Goal: Task Accomplishment & Management: Complete application form

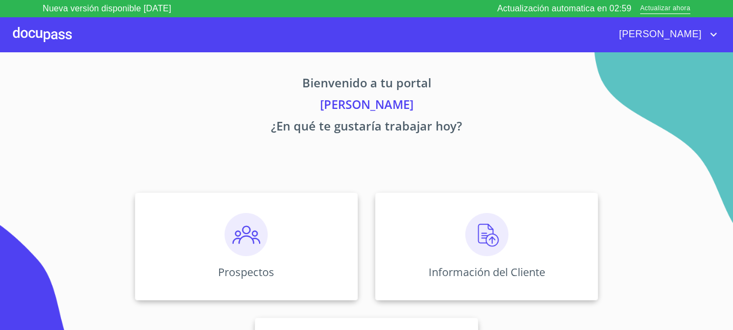
scroll to position [87, 0]
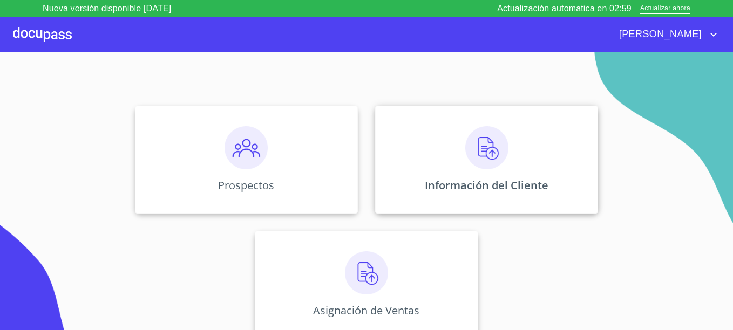
click at [457, 168] on div "Información del Cliente" at bounding box center [486, 160] width 223 height 108
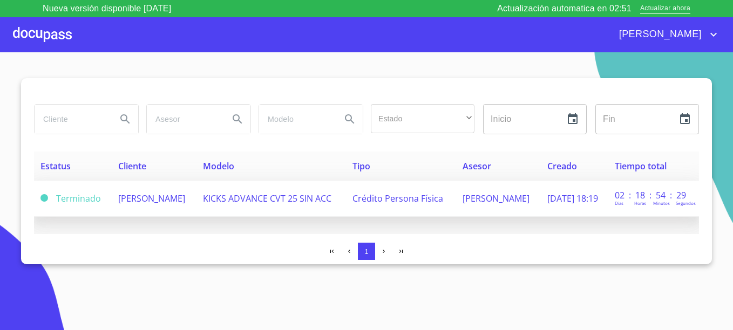
click at [123, 204] on span "[PERSON_NAME]" at bounding box center [151, 199] width 67 height 12
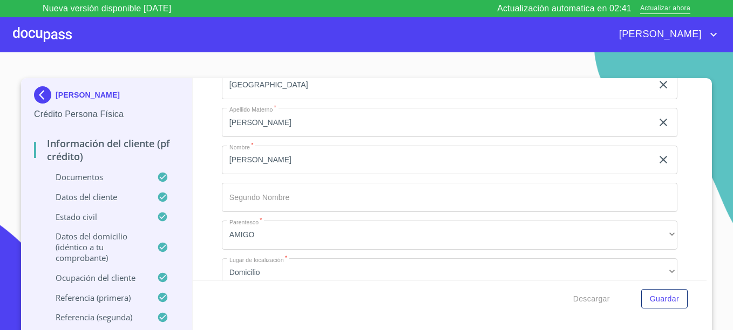
scroll to position [5986, 0]
click at [50, 32] on div at bounding box center [42, 34] width 59 height 35
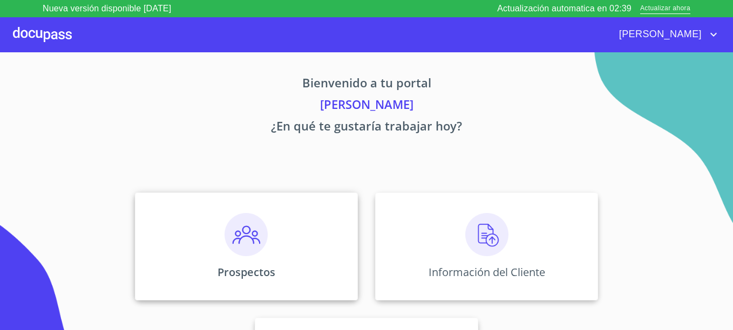
scroll to position [87, 0]
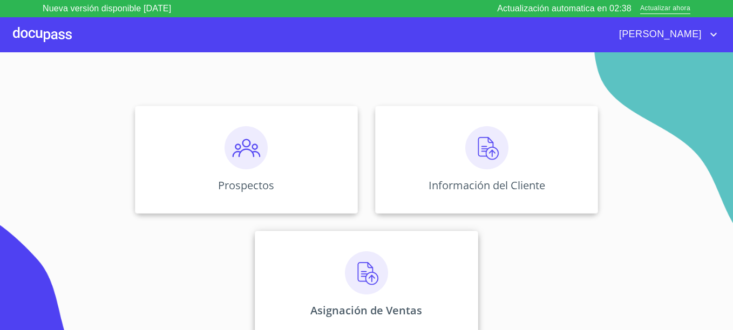
click at [407, 275] on div "Asignación de Ventas" at bounding box center [366, 285] width 223 height 108
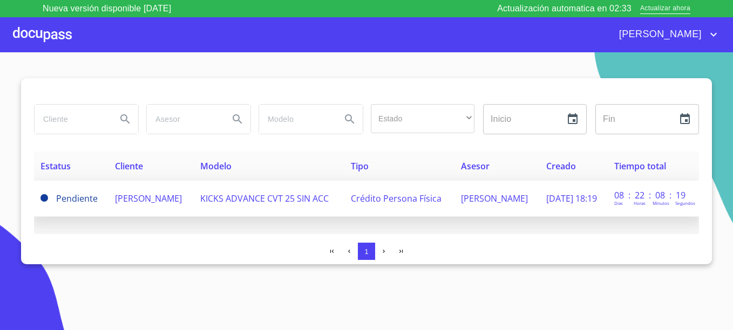
click at [124, 201] on span "[PERSON_NAME]" at bounding box center [148, 199] width 67 height 12
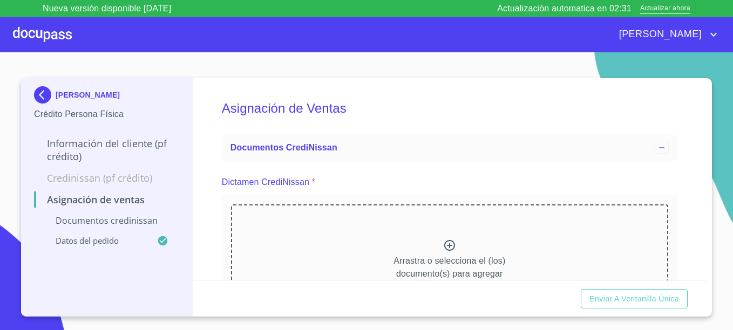
click at [358, 240] on div "Arrastra o selecciona el (los) documento(s) para agregar" at bounding box center [449, 260] width 437 height 110
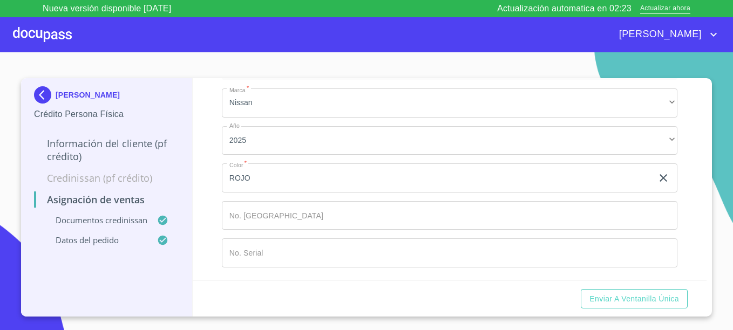
scroll to position [418, 0]
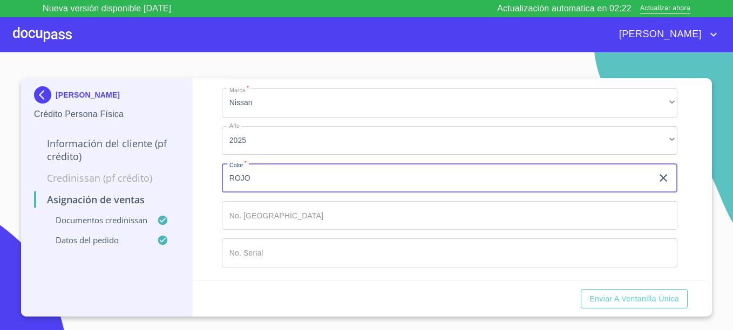
drag, startPoint x: 286, startPoint y: 181, endPoint x: 163, endPoint y: 177, distance: 122.6
click at [163, 177] on div "[PERSON_NAME] Crédito Persona Física Información del cliente (PF crédito) Credi…" at bounding box center [364, 197] width 686 height 239
click at [255, 178] on input "cafe" at bounding box center [437, 178] width 431 height 29
type input "CAFE"
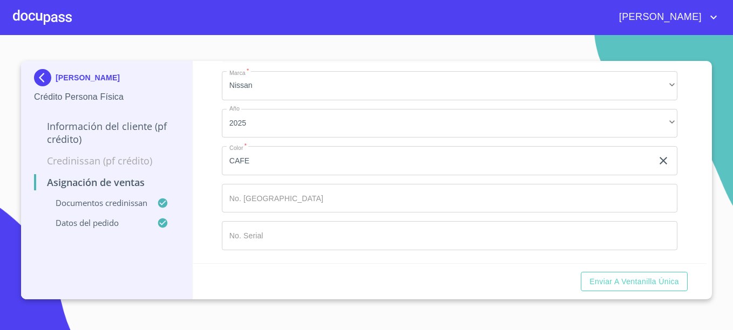
scroll to position [418, 0]
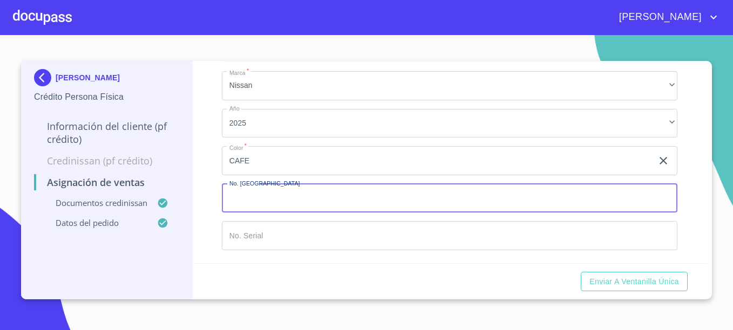
click at [289, 198] on input "Marca   *" at bounding box center [450, 198] width 456 height 29
paste input "149337"
type input "149337"
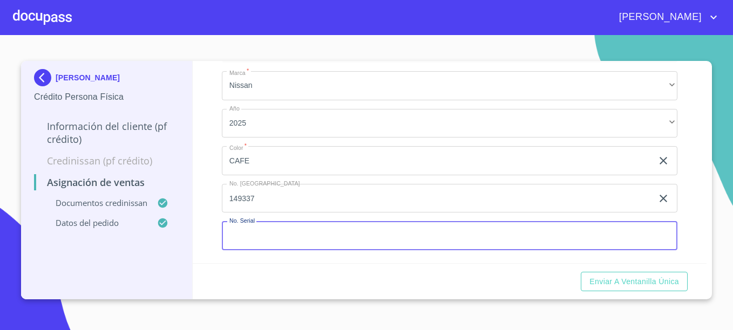
paste input "[US_VEHICLE_IDENTIFICATION_NUMBER]"
type input "[US_VEHICLE_IDENTIFICATION_NUMBER]"
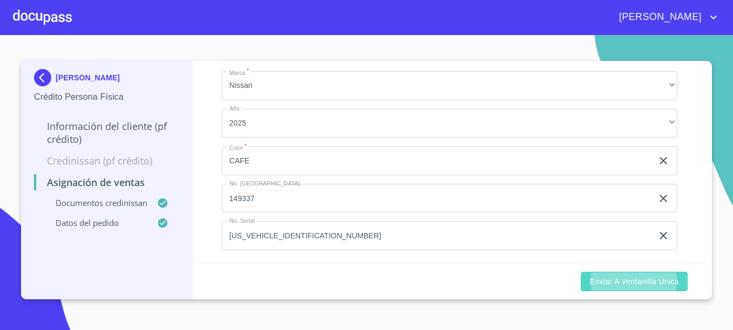
click at [638, 285] on span "Enviar a Ventanilla única" at bounding box center [635, 281] width 90 height 13
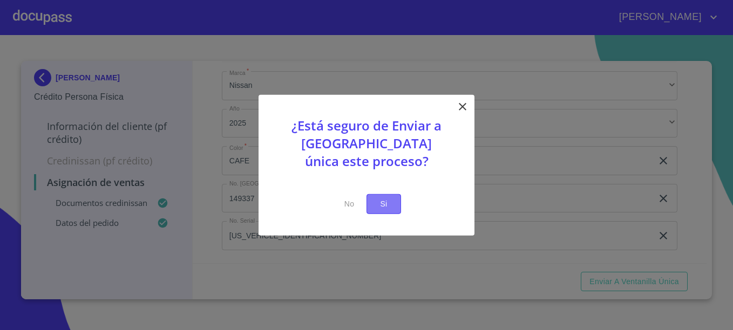
click at [389, 203] on span "Si" at bounding box center [383, 204] width 17 height 13
